Goal: Information Seeking & Learning: Check status

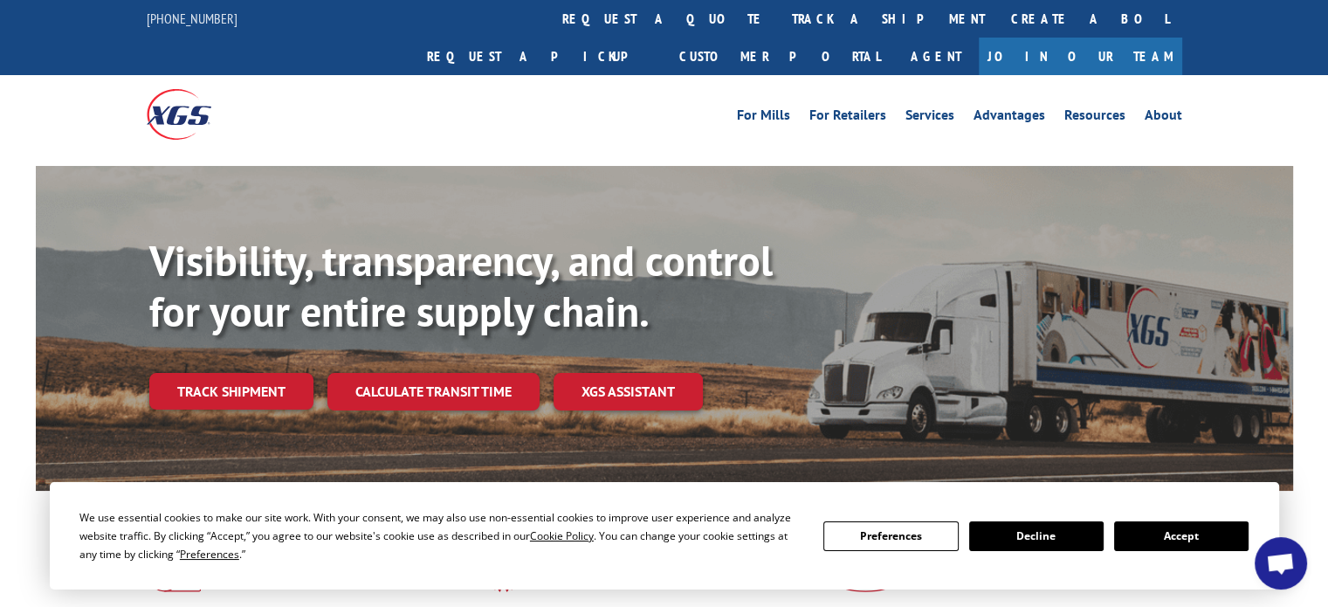
click at [250, 379] on div "Visibility, transparency, and control for your entire supply chain. Track shipm…" at bounding box center [721, 358] width 1144 height 244
click at [245, 373] on link "Track shipment" at bounding box center [231, 391] width 164 height 37
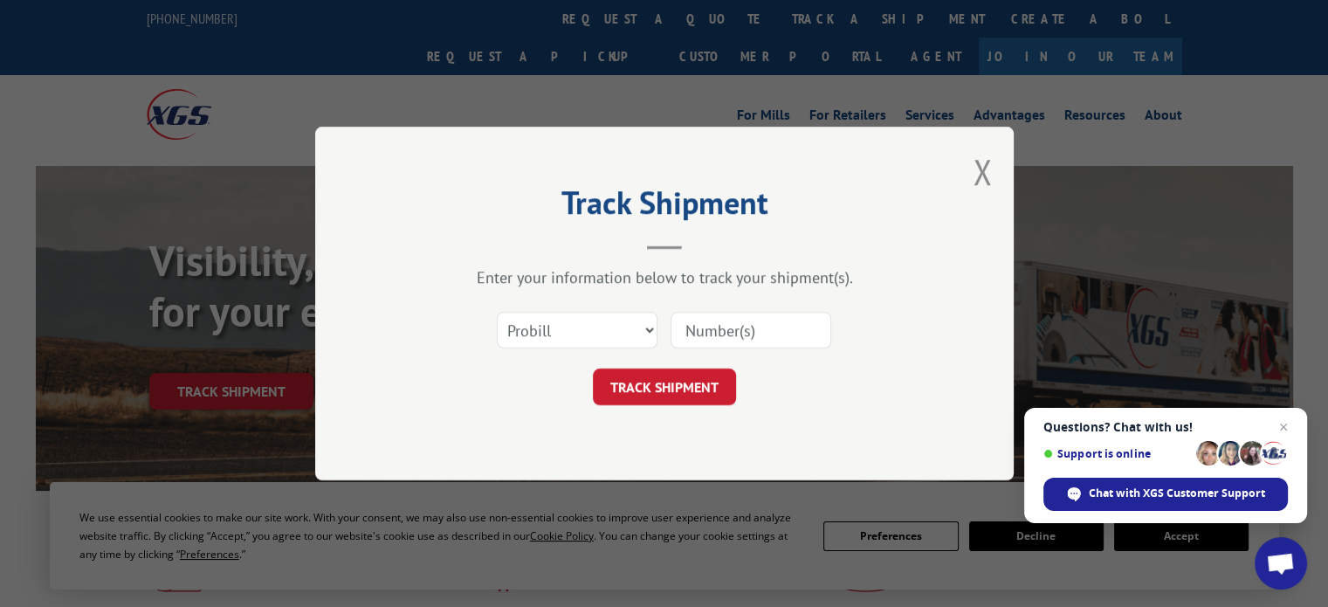
click at [733, 318] on input at bounding box center [751, 330] width 161 height 37
paste input "17687528"
type input "17687528"
click at [693, 380] on button "TRACK SHIPMENT" at bounding box center [664, 387] width 143 height 37
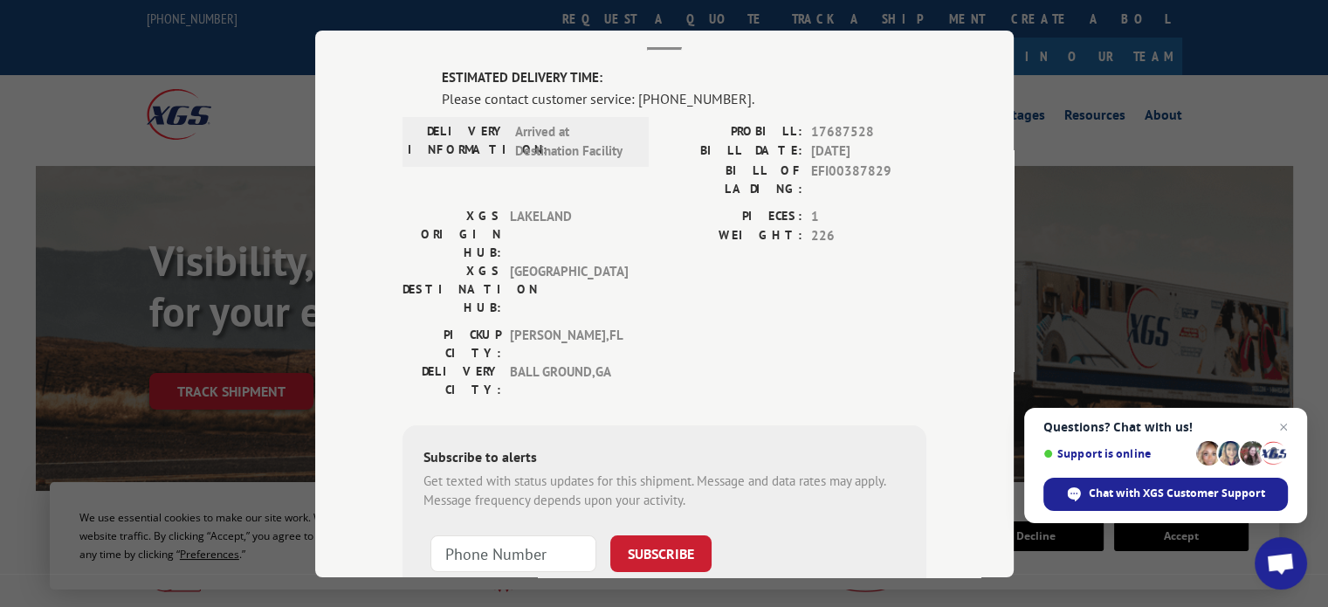
scroll to position [30, 0]
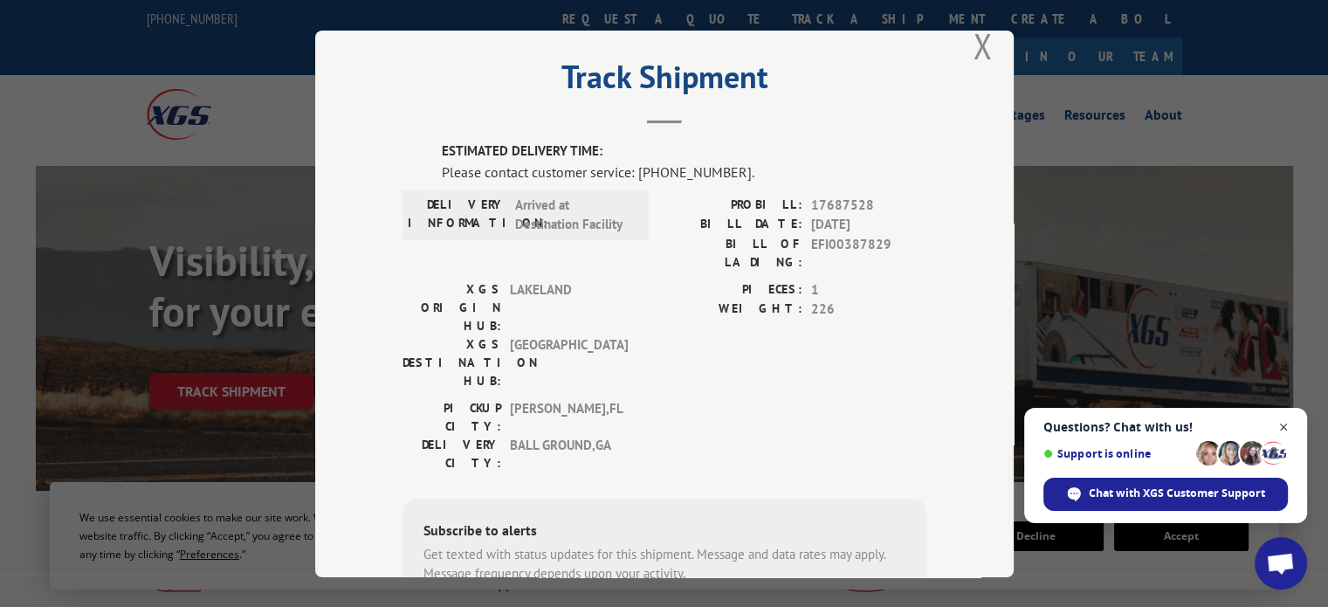
click at [1289, 425] on span "Close chat" at bounding box center [1284, 428] width 22 height 22
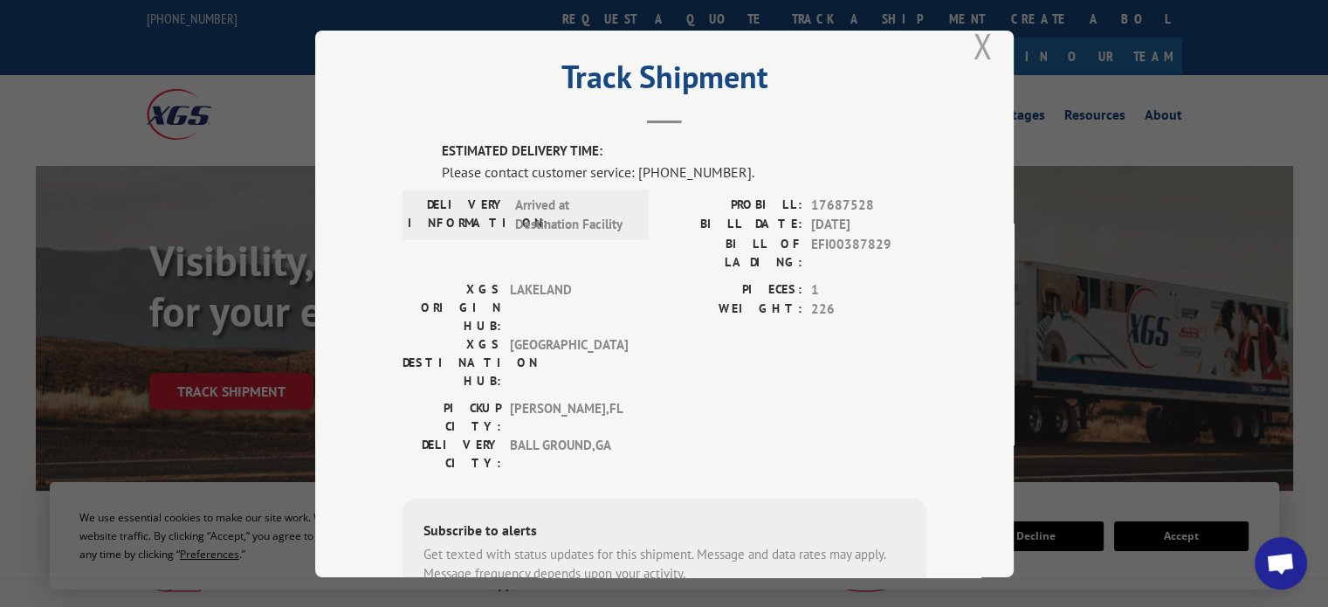
click at [973, 46] on button "Close modal" at bounding box center [982, 46] width 19 height 46
